Goal: Information Seeking & Learning: Check status

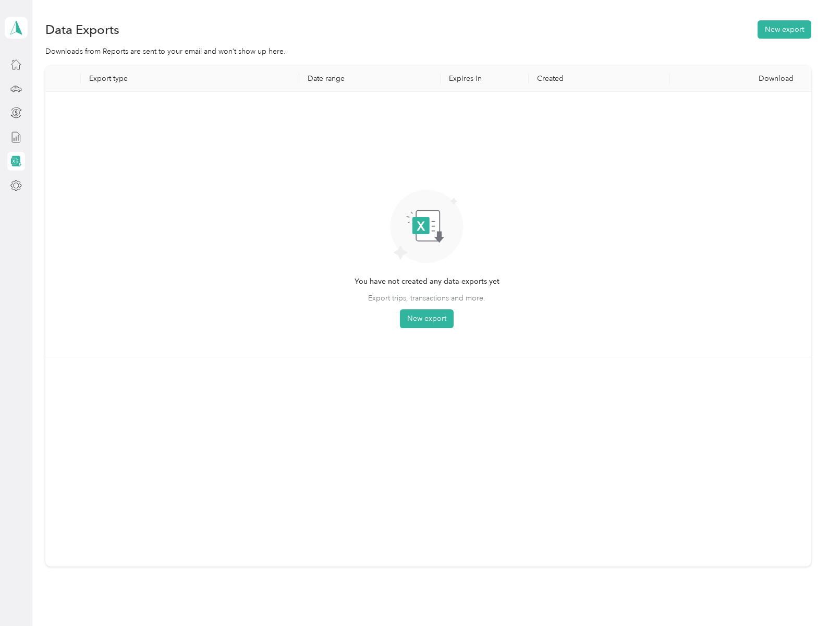
click at [16, 64] on icon at bounding box center [15, 63] width 11 height 11
click at [426, 298] on span "Export trips, transactions and more." at bounding box center [426, 297] width 117 height 11
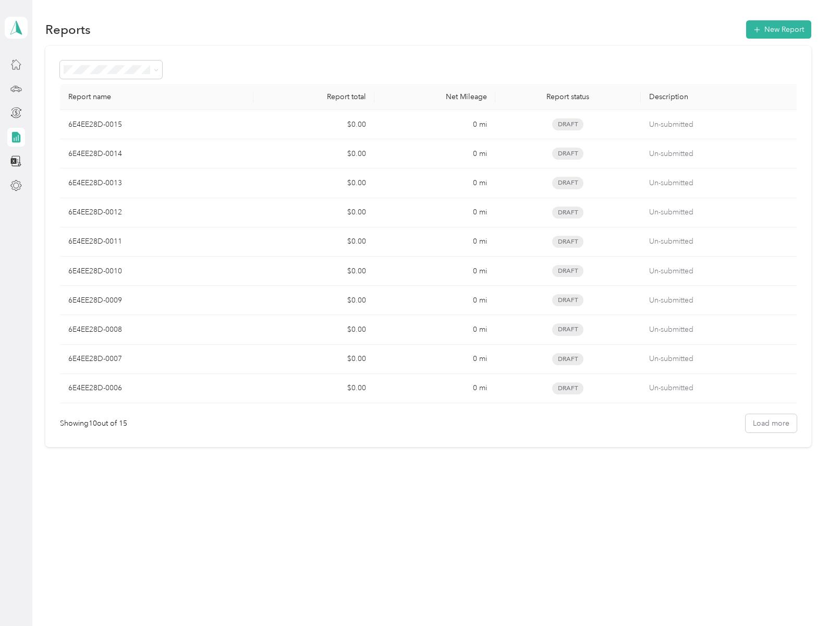
click at [776, 423] on button "Load more" at bounding box center [770, 423] width 51 height 18
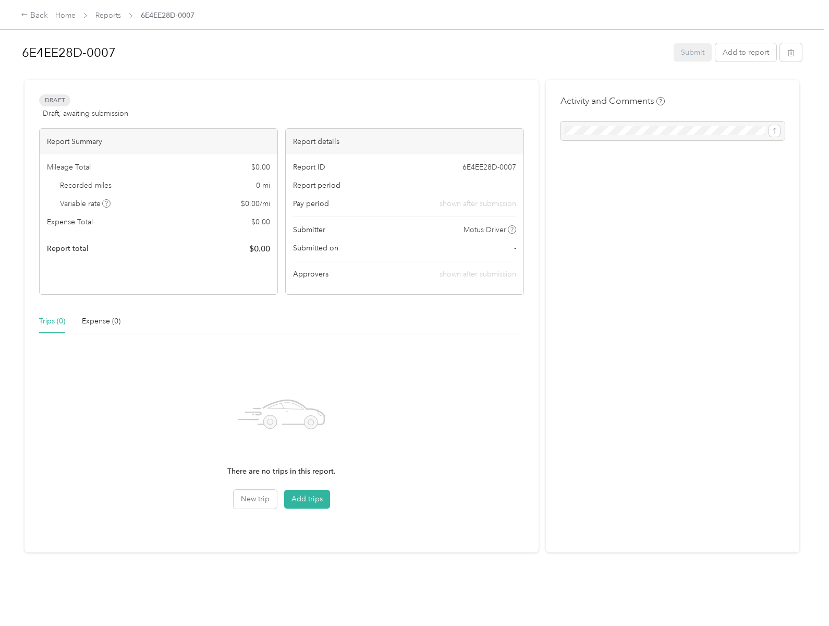
click at [342, 52] on h1 "6E4EE28D-0007" at bounding box center [344, 52] width 644 height 25
